Goal: Information Seeking & Learning: Find contact information

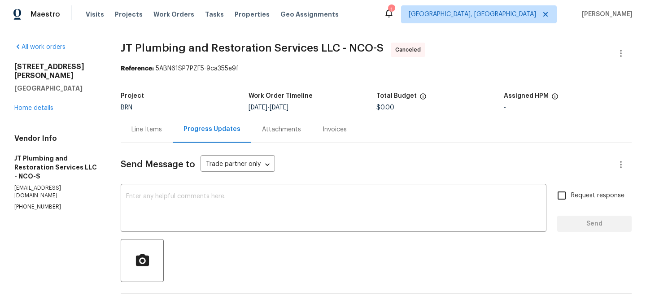
scroll to position [170, 0]
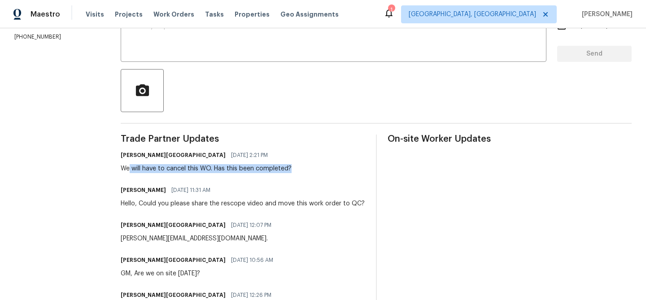
drag, startPoint x: 133, startPoint y: 169, endPoint x: 323, endPoint y: 166, distance: 190.5
click at [323, 166] on div "[PERSON_NAME] [GEOGRAPHIC_DATA] [DATE] 2:21 PM We will have to cancel this WO. …" at bounding box center [243, 161] width 244 height 24
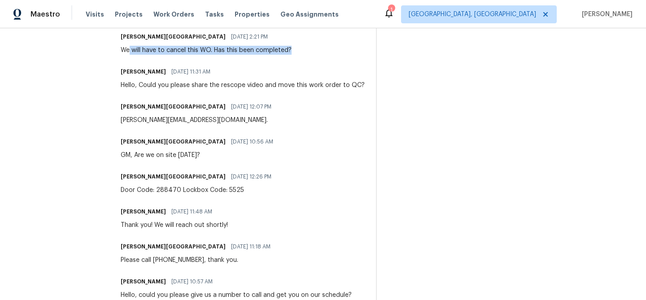
scroll to position [410, 0]
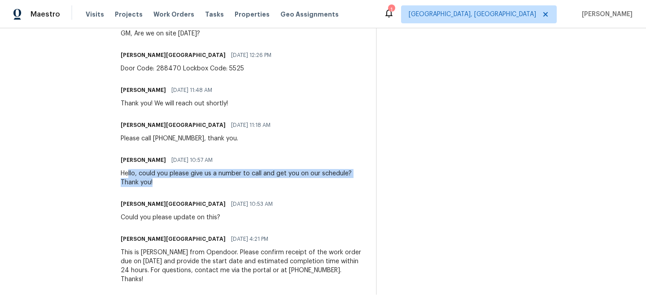
drag, startPoint x: 132, startPoint y: 173, endPoint x: 332, endPoint y: 175, distance: 199.9
click at [334, 177] on div "Hello, could you please give us a number to call and get you on our schedule? T…" at bounding box center [243, 178] width 244 height 18
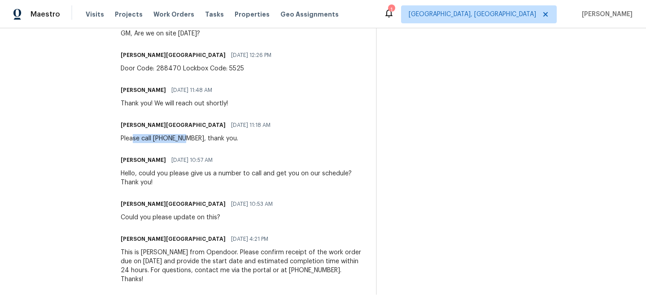
drag, startPoint x: 137, startPoint y: 141, endPoint x: 224, endPoint y: 140, distance: 87.4
click at [224, 140] on div "Please call [PHONE_NUMBER], thank you." at bounding box center [198, 138] width 155 height 9
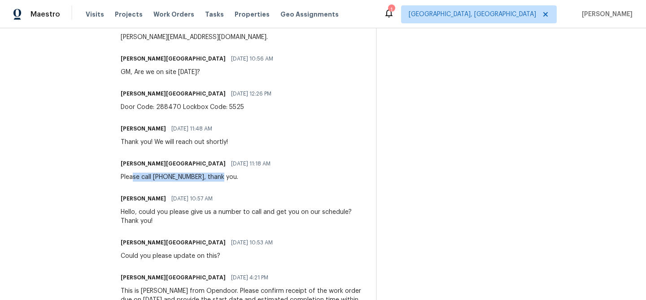
scroll to position [337, 0]
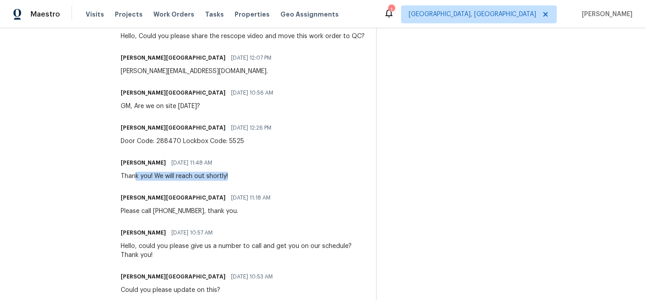
drag, startPoint x: 139, startPoint y: 179, endPoint x: 253, endPoint y: 178, distance: 114.3
click at [255, 179] on div "[PERSON_NAME] [DATE] 11:48 AM Thank you! We will reach out shortly!" at bounding box center [243, 168] width 244 height 24
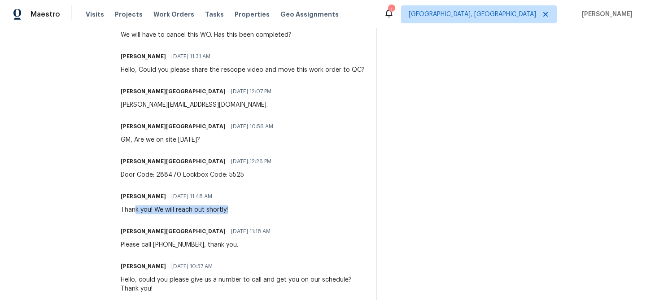
scroll to position [289, 0]
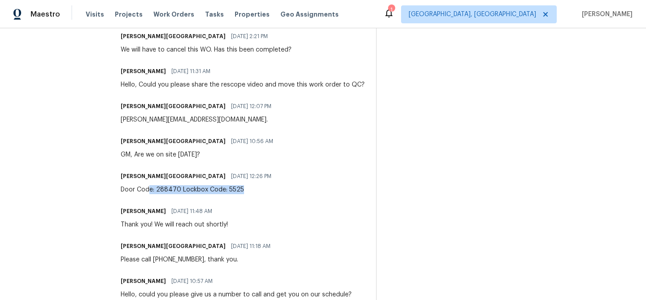
drag, startPoint x: 153, startPoint y: 186, endPoint x: 244, endPoint y: 188, distance: 91.5
click at [244, 188] on div "Door Code: 288470 Lockbox Code: 5525" at bounding box center [199, 189] width 156 height 9
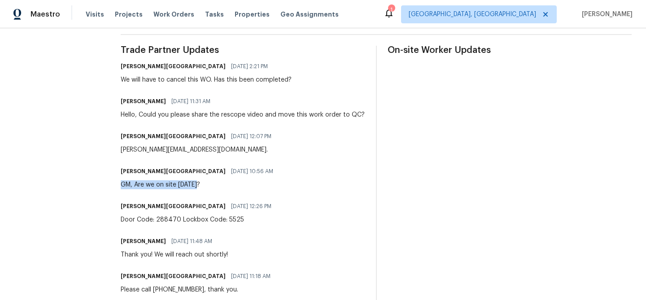
drag, startPoint x: 126, startPoint y: 184, endPoint x: 257, endPoint y: 187, distance: 130.9
click at [258, 187] on div "[PERSON_NAME] Ireland [DATE] 10:56 AM GM, Are we on site [DATE]?" at bounding box center [243, 177] width 244 height 24
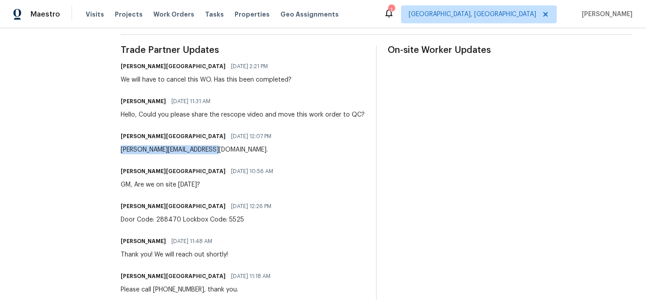
drag, startPoint x: 124, startPoint y: 150, endPoint x: 225, endPoint y: 151, distance: 101.3
click at [225, 151] on div "All work orders [STREET_ADDRESS][PERSON_NAME] Home details Vendor Info JT Plumb…" at bounding box center [323, 115] width 646 height 690
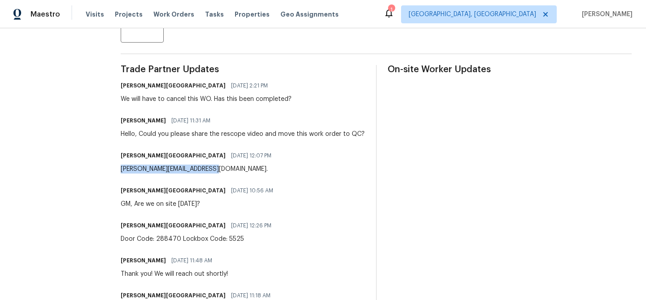
scroll to position [239, 0]
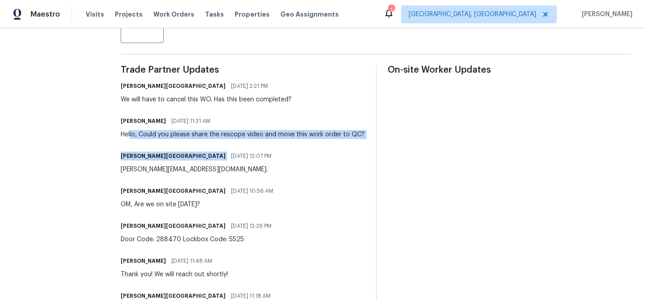
drag, startPoint x: 134, startPoint y: 135, endPoint x: 332, endPoint y: 145, distance: 197.9
click at [332, 145] on div "Trade Partner Updates [PERSON_NAME] [GEOGRAPHIC_DATA] [DATE] 2:21 PM We will ha…" at bounding box center [243, 265] width 244 height 400
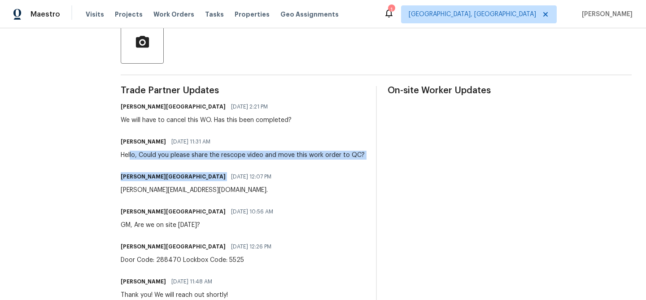
scroll to position [217, 0]
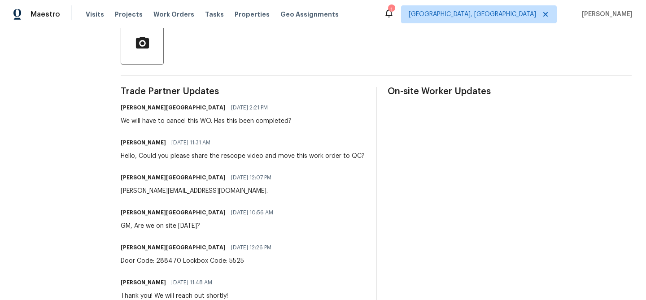
drag, startPoint x: 120, startPoint y: 122, endPoint x: 285, endPoint y: 115, distance: 165.1
click at [286, 115] on div "All work orders [STREET_ADDRESS][PERSON_NAME] Home details Vendor Info JT Plumb…" at bounding box center [323, 156] width 646 height 690
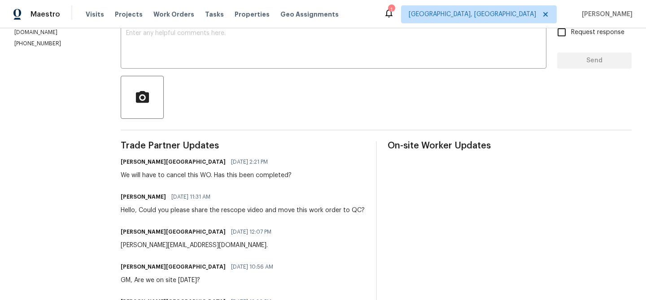
scroll to position [0, 0]
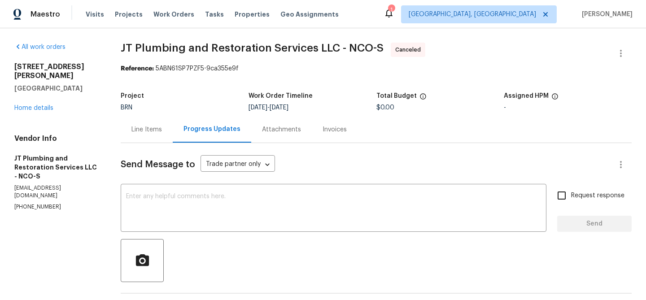
click at [30, 103] on div "[STREET_ADDRESS][PERSON_NAME] Home details" at bounding box center [56, 87] width 85 height 50
click at [22, 105] on link "Home details" at bounding box center [33, 108] width 39 height 6
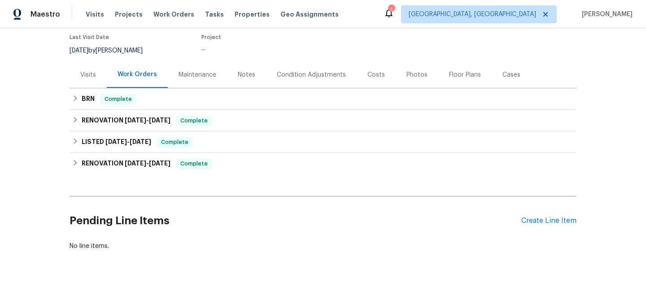
scroll to position [86, 0]
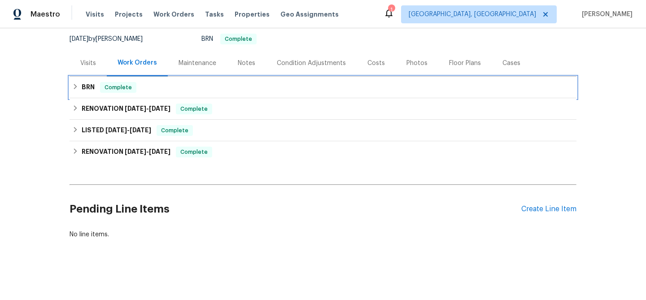
click at [96, 90] on div "BRN Complete" at bounding box center [322, 87] width 501 height 11
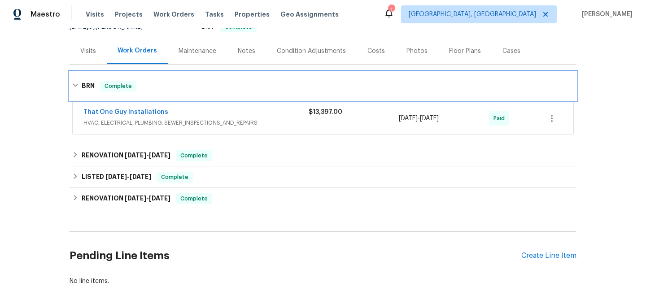
scroll to position [94, 0]
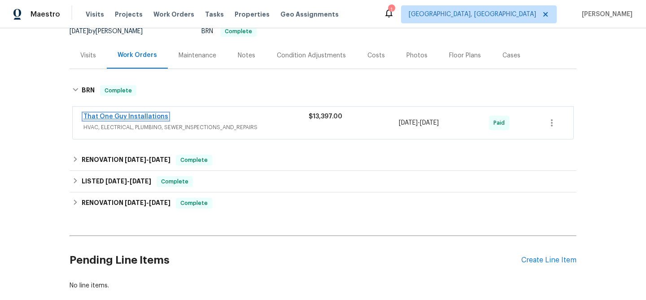
click at [142, 114] on link "That One Guy Installations" at bounding box center [125, 116] width 85 height 6
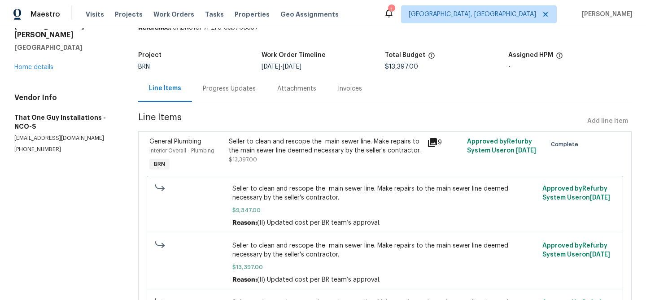
scroll to position [26, 0]
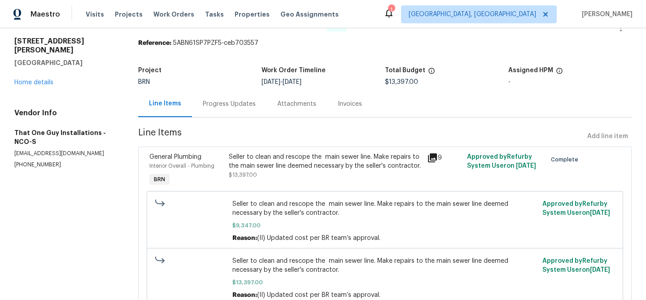
click at [234, 116] on div "Progress Updates" at bounding box center [229, 104] width 74 height 26
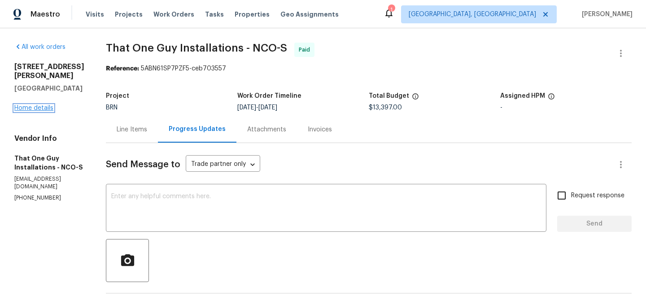
click at [43, 111] on link "Home details" at bounding box center [33, 108] width 39 height 6
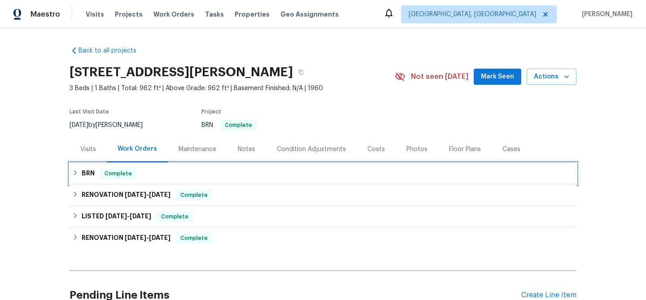
click at [87, 174] on h6 "BRN" at bounding box center [88, 173] width 13 height 11
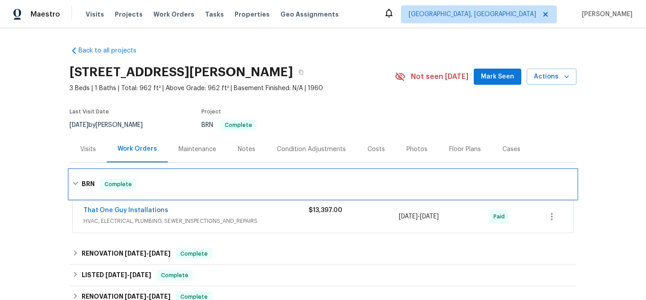
scroll to position [1, 0]
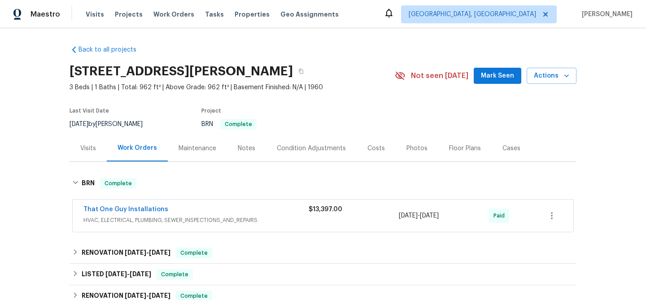
click at [199, 217] on span "HVAC, ELECTRICAL, PLUMBING, SEWER_INSPECTIONS_AND_REPAIRS" at bounding box center [195, 220] width 225 height 9
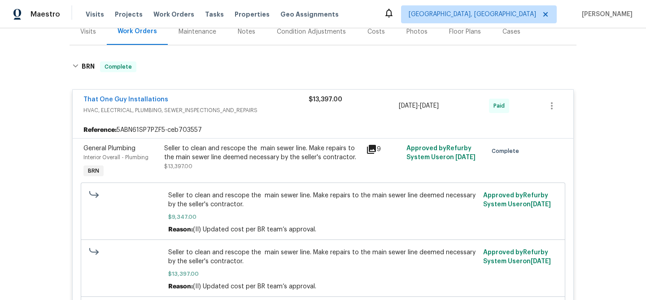
scroll to position [103, 0]
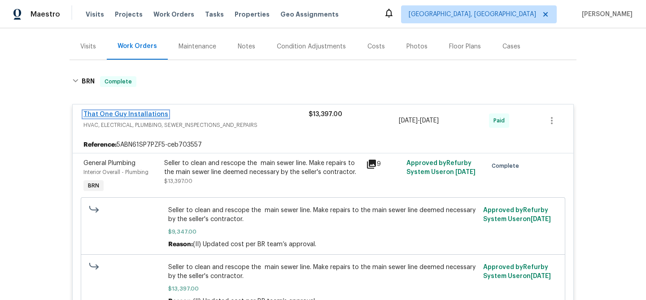
click at [134, 112] on link "That One Guy Installations" at bounding box center [125, 114] width 85 height 6
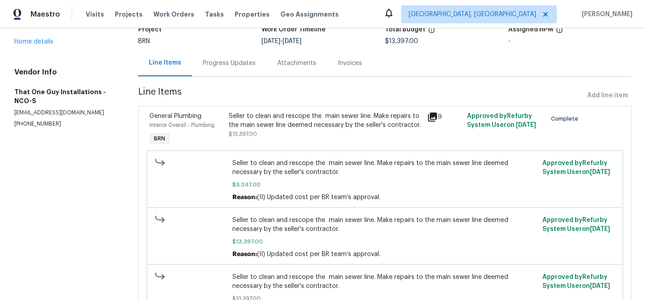
click at [217, 68] on div "Progress Updates" at bounding box center [229, 63] width 74 height 26
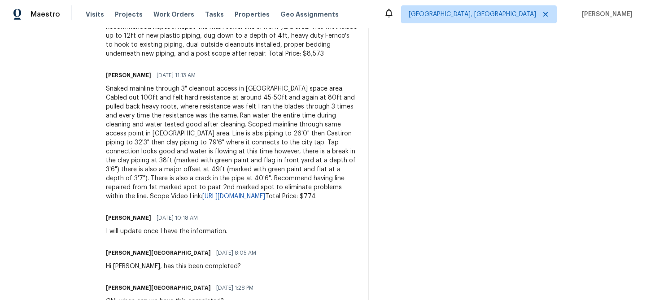
scroll to position [1306, 0]
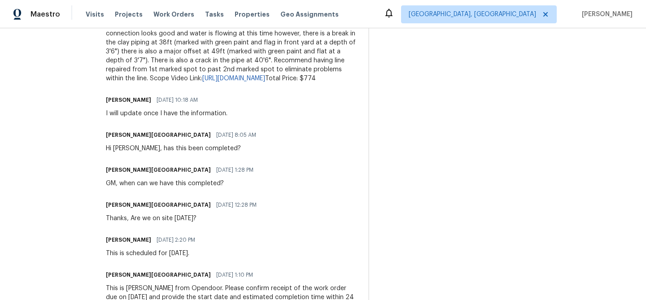
drag, startPoint x: 106, startPoint y: 239, endPoint x: 230, endPoint y: 240, distance: 124.2
click at [231, 269] on div "[PERSON_NAME] [GEOGRAPHIC_DATA] [DATE] 1:10 PM" at bounding box center [231, 275] width 251 height 13
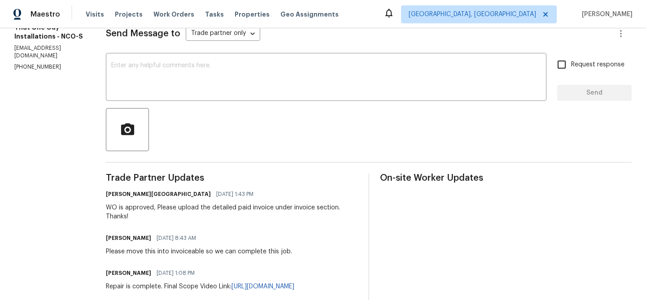
scroll to position [0, 0]
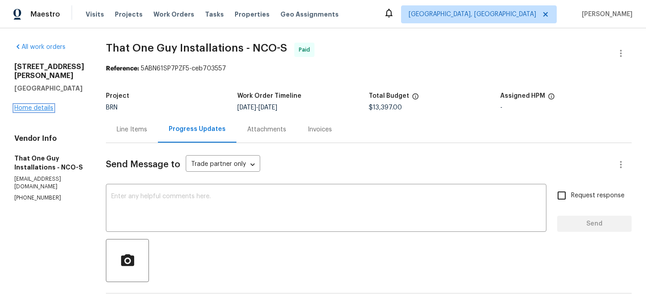
click at [44, 111] on link "Home details" at bounding box center [33, 108] width 39 height 6
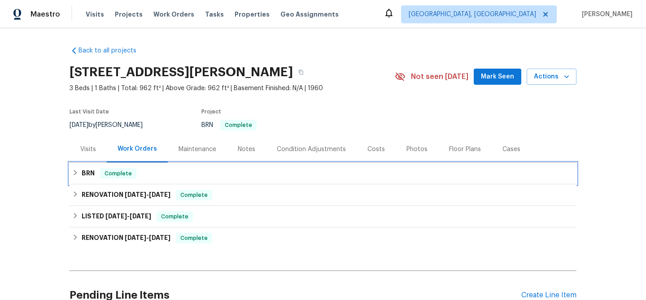
click at [90, 175] on h6 "BRN" at bounding box center [88, 173] width 13 height 11
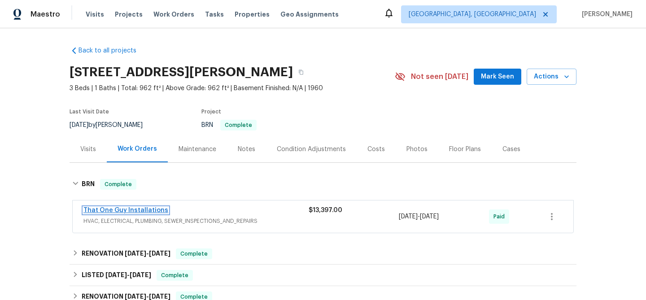
click at [151, 212] on link "That One Guy Installations" at bounding box center [125, 210] width 85 height 6
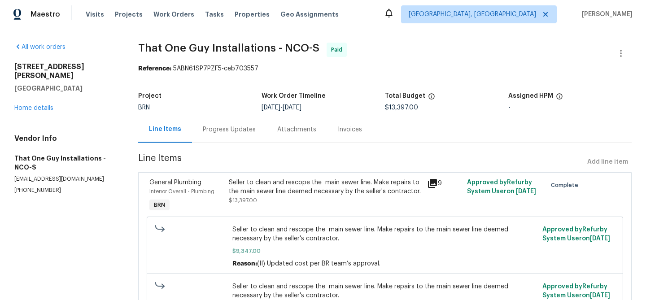
click at [224, 126] on div "Progress Updates" at bounding box center [229, 129] width 53 height 9
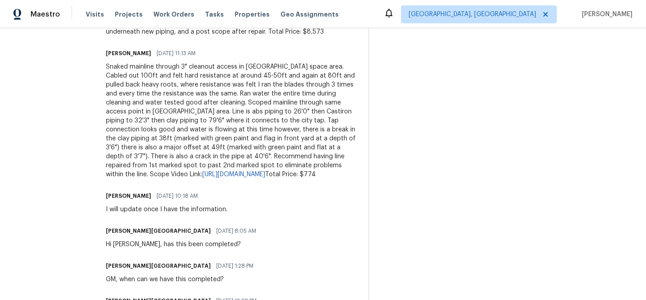
scroll to position [1306, 0]
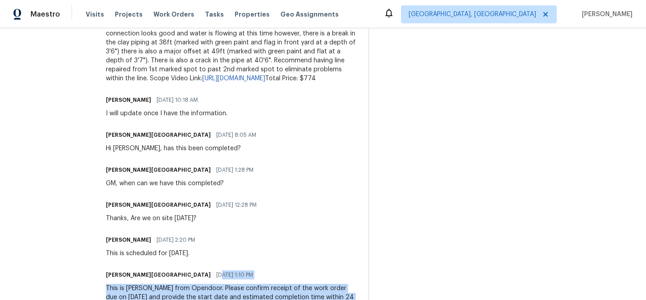
drag, startPoint x: 165, startPoint y: 236, endPoint x: 294, endPoint y: 273, distance: 134.2
click at [294, 273] on div "[PERSON_NAME] [GEOGRAPHIC_DATA] [DATE] 1:10 PM This is [PERSON_NAME] from Opend…" at bounding box center [231, 290] width 251 height 42
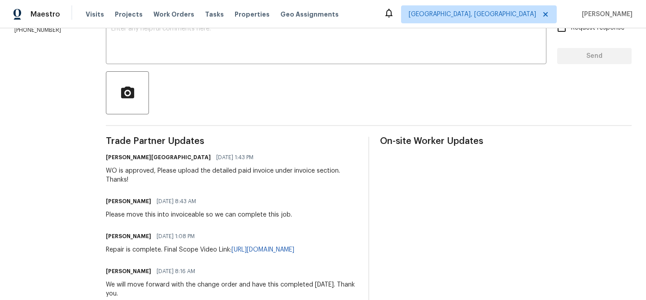
scroll to position [0, 0]
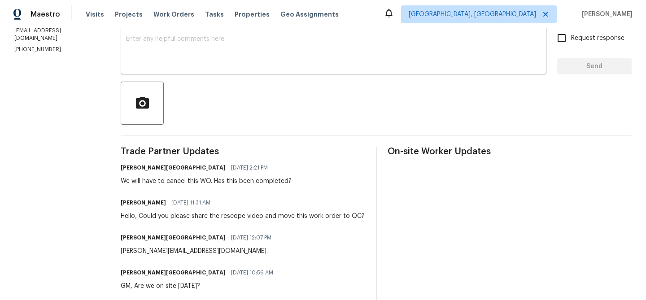
scroll to position [183, 0]
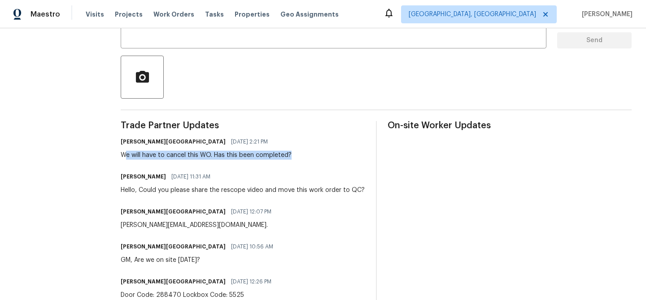
drag, startPoint x: 129, startPoint y: 155, endPoint x: 353, endPoint y: 157, distance: 224.6
click at [353, 156] on div "[PERSON_NAME] [GEOGRAPHIC_DATA] [DATE] 2:21 PM We will have to cancel this WO. …" at bounding box center [243, 147] width 244 height 24
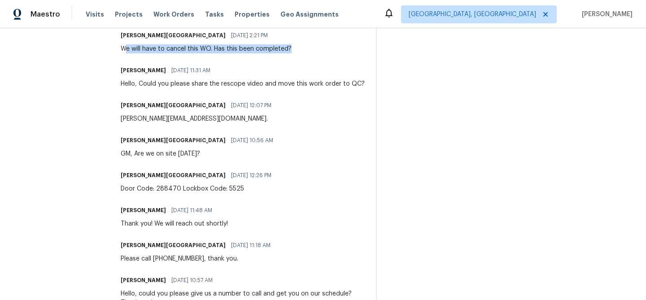
scroll to position [410, 0]
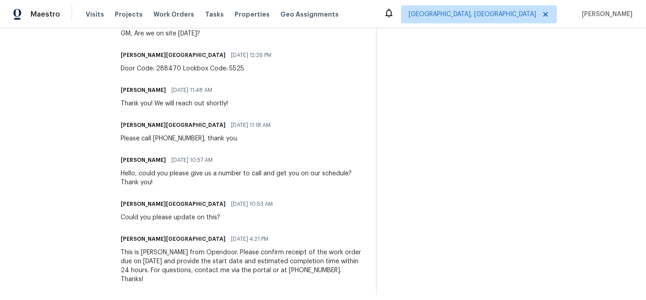
click at [323, 267] on div "This is [PERSON_NAME] from Opendoor. Please confirm receipt of the work order d…" at bounding box center [243, 266] width 244 height 36
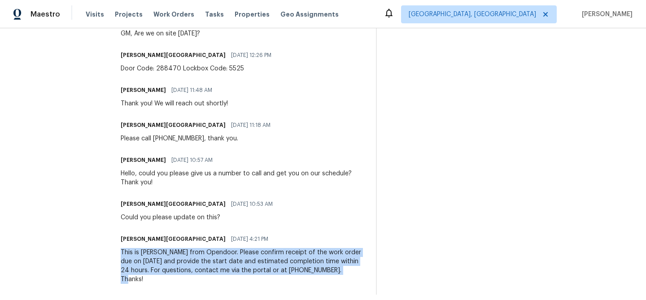
drag, startPoint x: 347, startPoint y: 269, endPoint x: 127, endPoint y: 246, distance: 221.8
click at [127, 246] on div "[PERSON_NAME] [GEOGRAPHIC_DATA] [DATE] 4:21 PM This is [PERSON_NAME] from Opend…" at bounding box center [243, 258] width 244 height 51
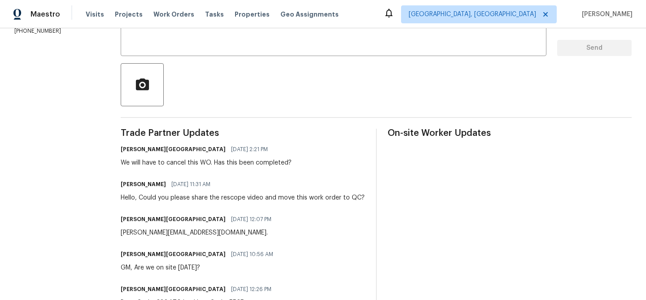
scroll to position [0, 0]
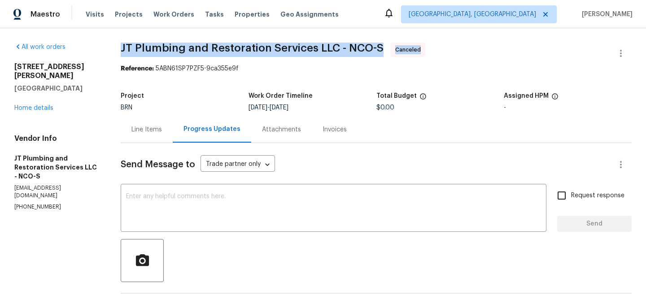
drag, startPoint x: 125, startPoint y: 49, endPoint x: 419, endPoint y: 50, distance: 294.1
click at [419, 50] on span "JT Plumbing and Restoration Services LLC - NCO-S Canceled" at bounding box center [365, 54] width 489 height 22
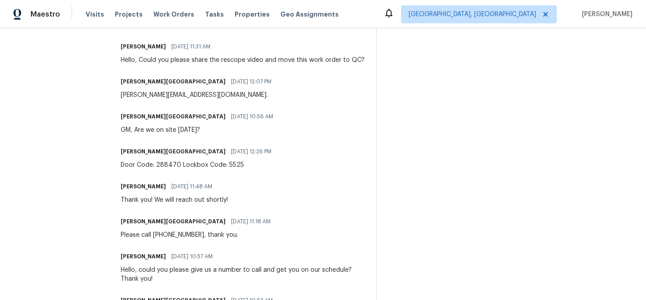
scroll to position [410, 0]
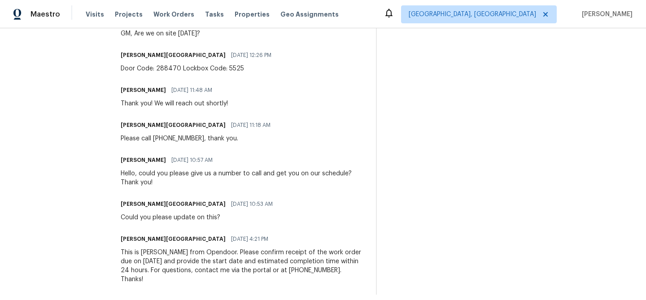
drag, startPoint x: 194, startPoint y: 238, endPoint x: 270, endPoint y: 238, distance: 76.2
click at [270, 238] on div "[PERSON_NAME] [GEOGRAPHIC_DATA] [DATE] 4:21 PM" at bounding box center [243, 239] width 244 height 13
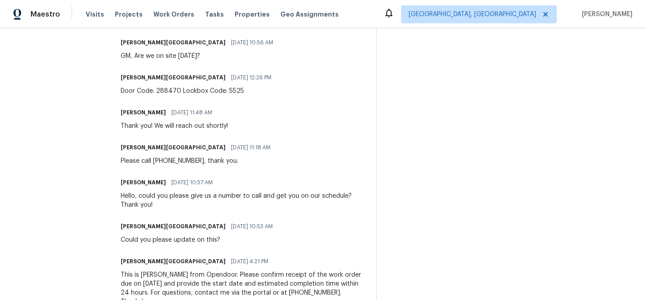
scroll to position [387, 0]
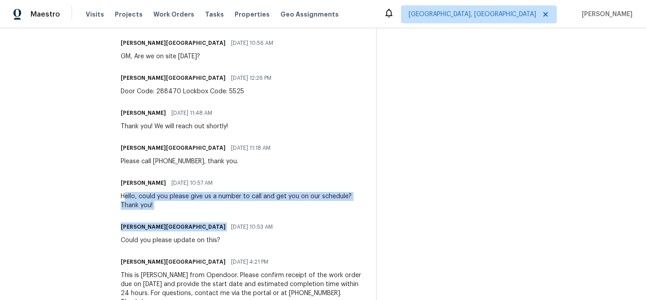
drag, startPoint x: 130, startPoint y: 196, endPoint x: 288, endPoint y: 220, distance: 159.6
click at [288, 220] on div "Trade Partner Updates [PERSON_NAME] [GEOGRAPHIC_DATA] [DATE] 2:21 PM We will ha…" at bounding box center [243, 118] width 244 height 400
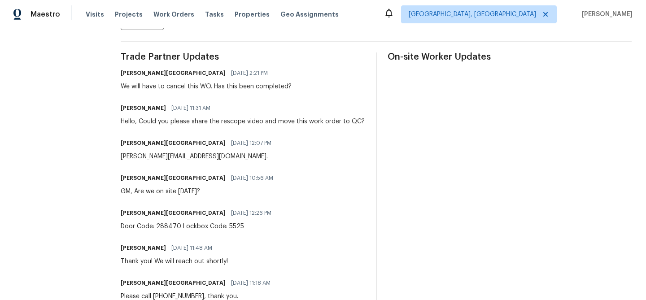
scroll to position [251, 0]
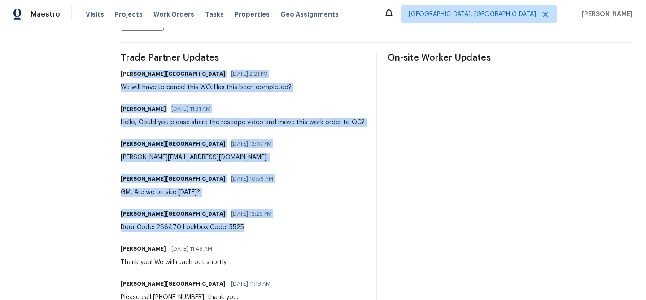
drag, startPoint x: 130, startPoint y: 76, endPoint x: 265, endPoint y: 228, distance: 203.3
click at [265, 228] on div "Trade Partner Updates [PERSON_NAME] [GEOGRAPHIC_DATA] [DATE] 2:21 PM We will ha…" at bounding box center [243, 253] width 244 height 400
click at [158, 91] on div "We will have to cancel this WO. Has this been completed?" at bounding box center [206, 87] width 171 height 9
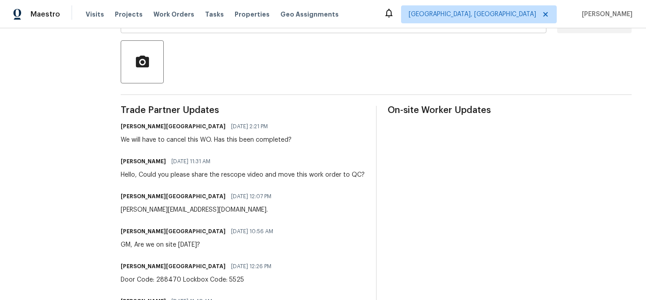
scroll to position [199, 0]
drag, startPoint x: 251, startPoint y: 230, endPoint x: 194, endPoint y: 222, distance: 57.9
click at [194, 222] on div "Trade Partner Updates [PERSON_NAME] [GEOGRAPHIC_DATA] [DATE] 2:21 PM We will ha…" at bounding box center [243, 305] width 244 height 400
drag, startPoint x: 263, startPoint y: 269, endPoint x: 144, endPoint y: 81, distance: 221.9
click at [144, 81] on div "Send Message to Trade partner only Trade partner only ​ x ​ Request response Se…" at bounding box center [376, 224] width 511 height 561
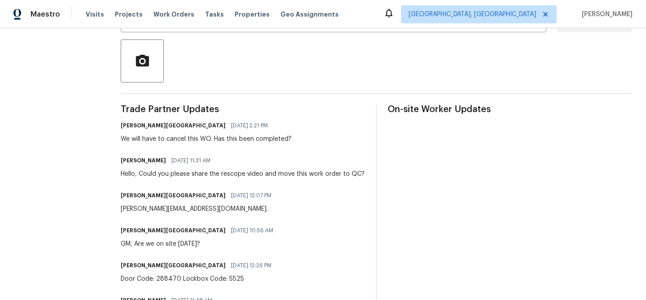
click at [208, 145] on div "Trade Partner Updates [PERSON_NAME] [GEOGRAPHIC_DATA] [DATE] 2:21 PM We will ha…" at bounding box center [243, 305] width 244 height 400
click at [186, 142] on div "We will have to cancel this WO. Has this been completed?" at bounding box center [206, 138] width 171 height 9
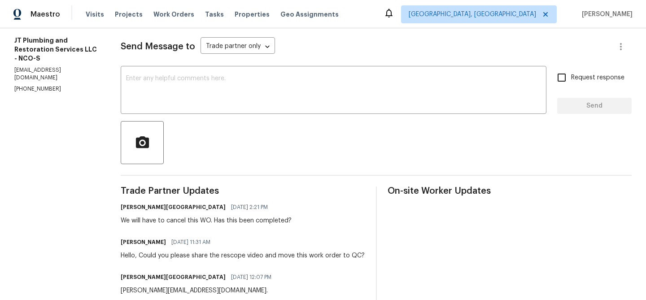
scroll to position [0, 0]
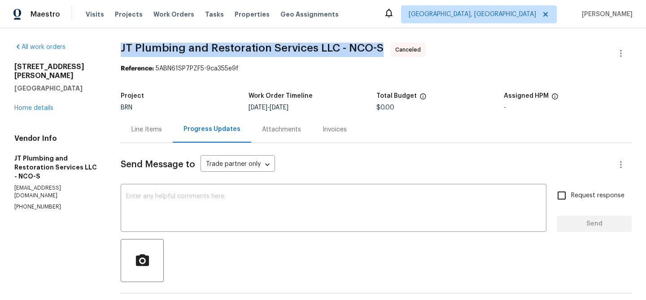
drag, startPoint x: 123, startPoint y: 44, endPoint x: 384, endPoint y: 43, distance: 260.5
drag, startPoint x: 83, startPoint y: 80, endPoint x: 7, endPoint y: 62, distance: 78.3
copy div "[STREET_ADDRESS][PERSON_NAME]"
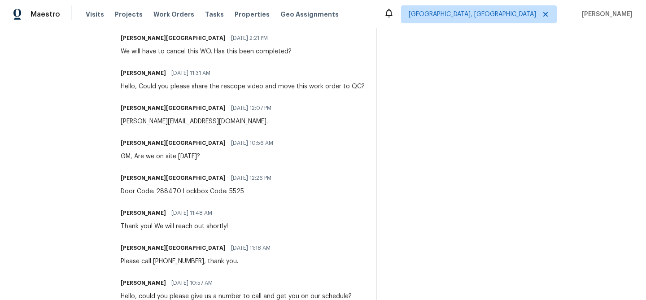
scroll to position [286, 0]
drag, startPoint x: 128, startPoint y: 225, endPoint x: 240, endPoint y: 224, distance: 112.1
click at [240, 224] on div "[PERSON_NAME] [DATE] 11:48 AM Thank you! We will reach out shortly!" at bounding box center [243, 220] width 244 height 24
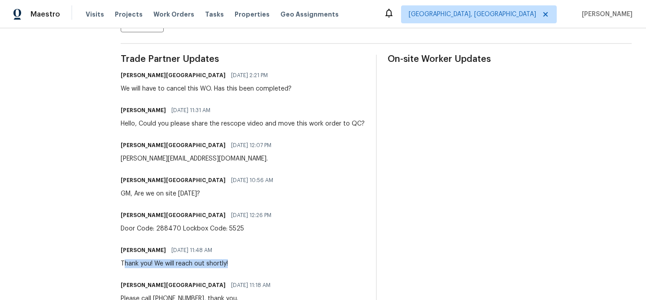
scroll to position [237, 0]
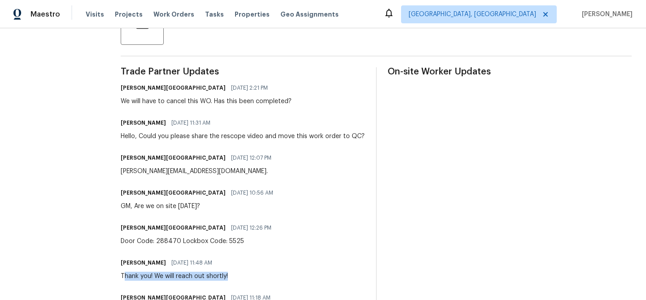
click at [183, 277] on div "Thank you! We will reach out shortly!" at bounding box center [174, 276] width 107 height 9
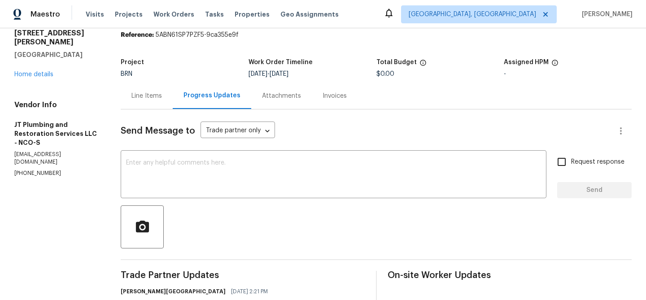
scroll to position [30, 0]
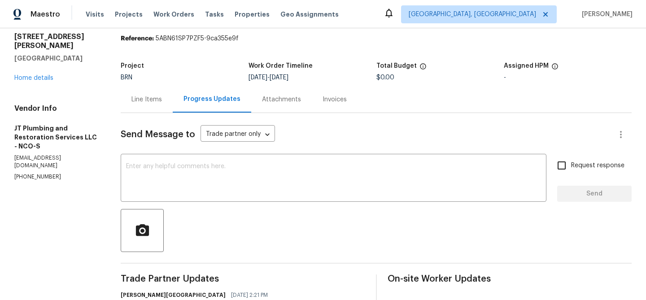
click at [35, 173] on p "[PHONE_NUMBER]" at bounding box center [56, 177] width 85 height 8
copy p "[PHONE_NUMBER]"
